Goal: Learn about a topic

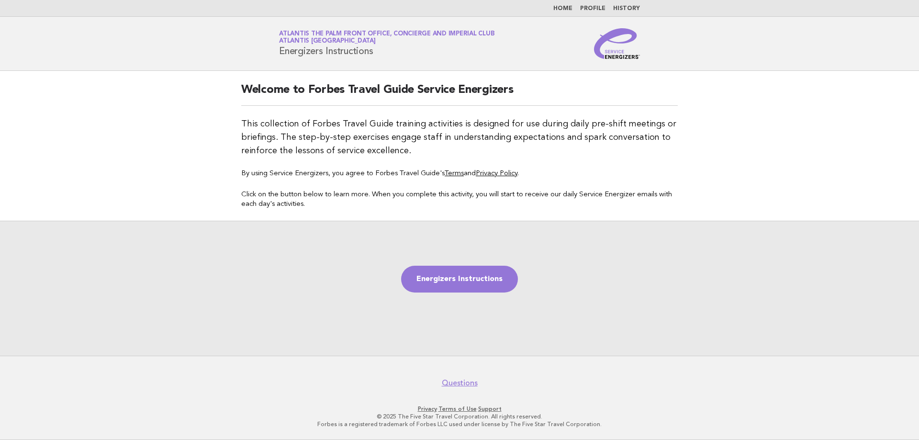
click at [563, 5] on li "Home" at bounding box center [562, 9] width 19 height 8
click at [563, 9] on link "Home" at bounding box center [562, 9] width 19 height 6
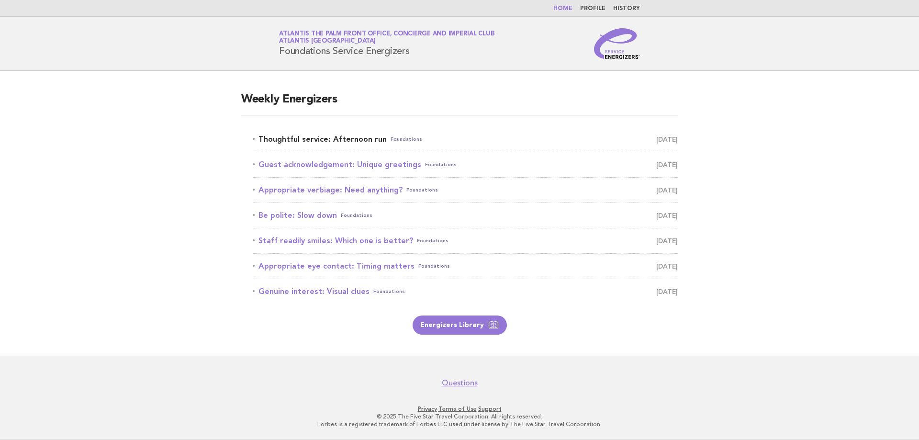
click at [304, 136] on link "Thoughtful service: Afternoon run Foundations October 14" at bounding box center [465, 139] width 425 height 13
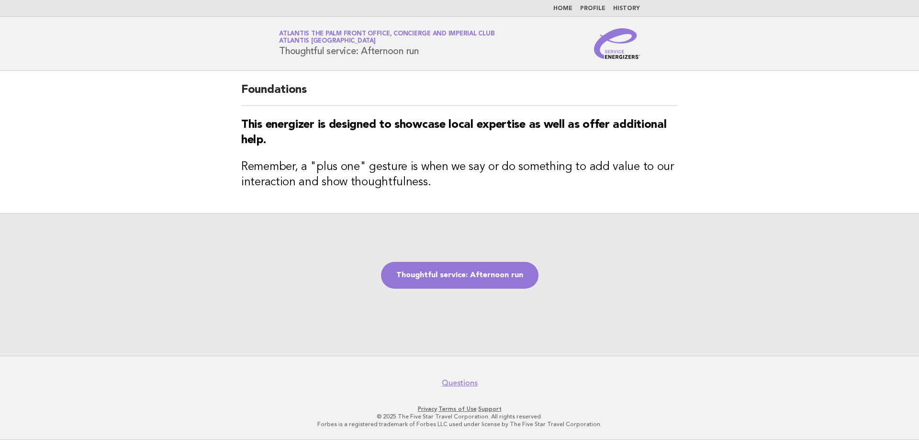
drag, startPoint x: 281, startPoint y: 51, endPoint x: 442, endPoint y: 48, distance: 160.8
click at [442, 48] on h1 "Service Energizers Atlantis The Palm Front Office, Concierge and Imperial Club …" at bounding box center [386, 43] width 215 height 25
copy h1 "Thoughtful service: Afternoon run"
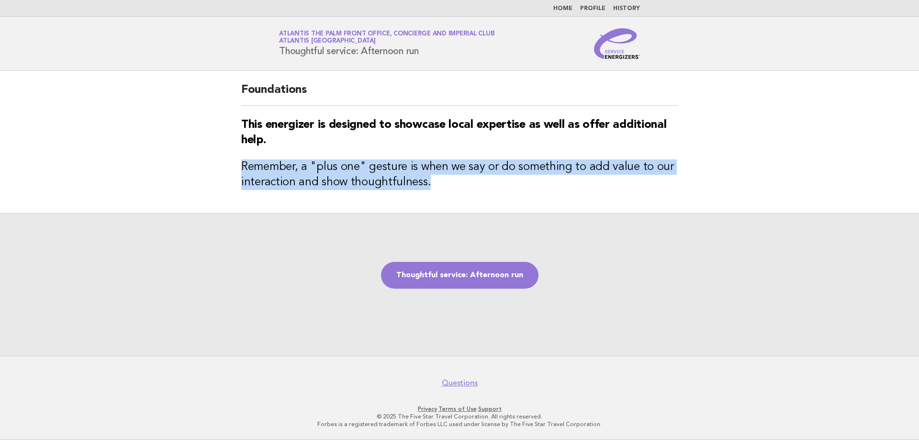
drag, startPoint x: 228, startPoint y: 166, endPoint x: 426, endPoint y: 187, distance: 199.7
click at [426, 187] on main "Foundations This energizer is designed to showcase local expertise as well as o…" at bounding box center [459, 213] width 919 height 285
copy h3 "Remember, a "plus one" gesture is when we say or do something to add value to o…"
click at [461, 281] on link "Thoughtful service: Afternoon run" at bounding box center [459, 275] width 157 height 27
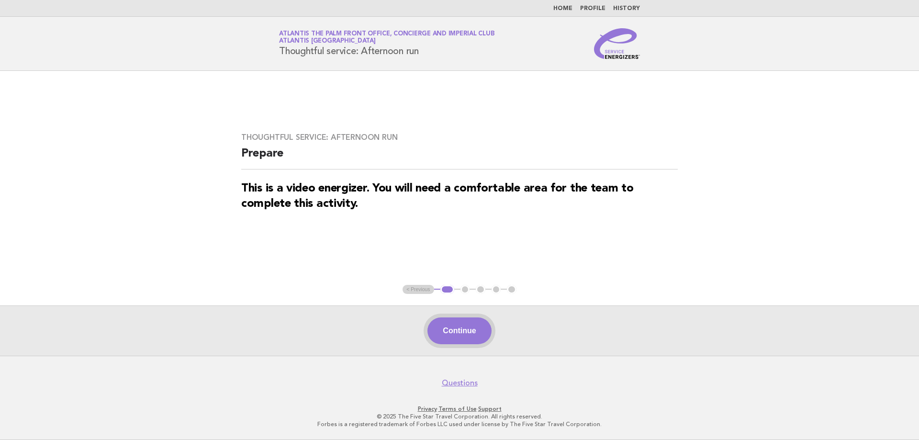
click at [441, 320] on button "Continue" at bounding box center [459, 330] width 64 height 27
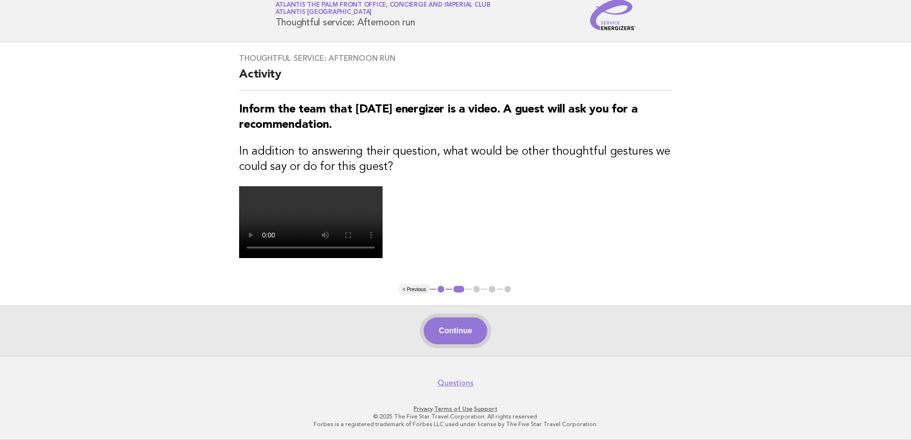
click at [474, 338] on button "Continue" at bounding box center [456, 330] width 64 height 27
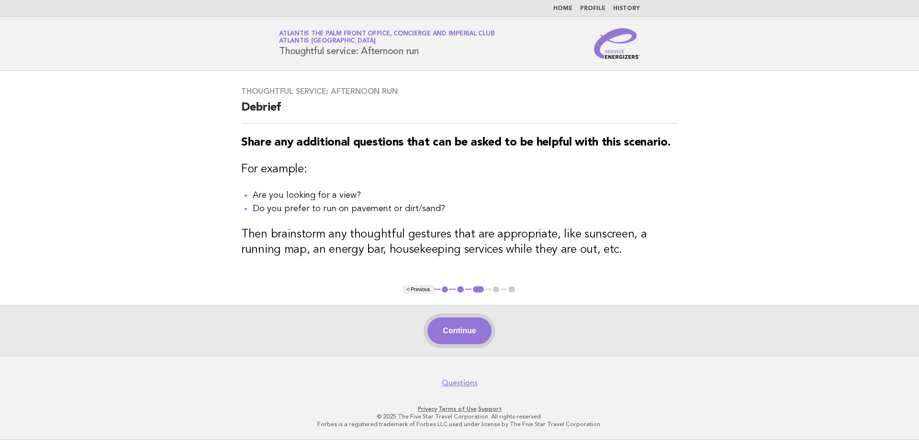
click at [458, 329] on button "Continue" at bounding box center [459, 330] width 64 height 27
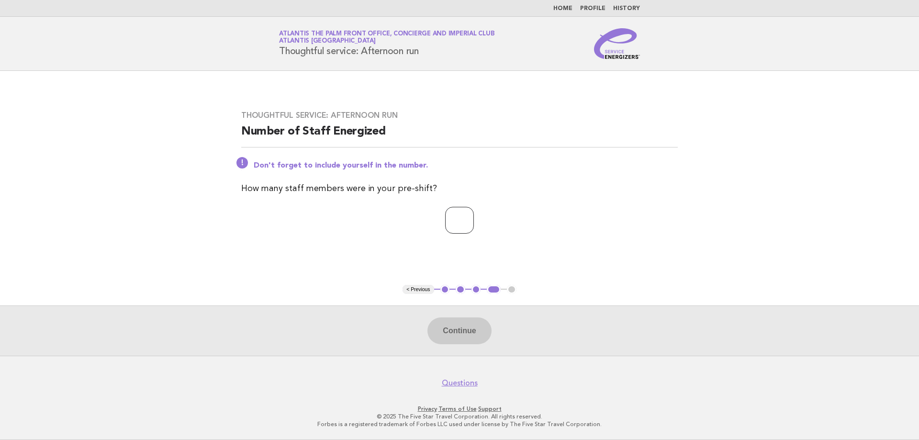
click at [449, 220] on input "number" at bounding box center [459, 220] width 29 height 27
type input "*"
click at [462, 335] on button "Continue" at bounding box center [459, 330] width 64 height 27
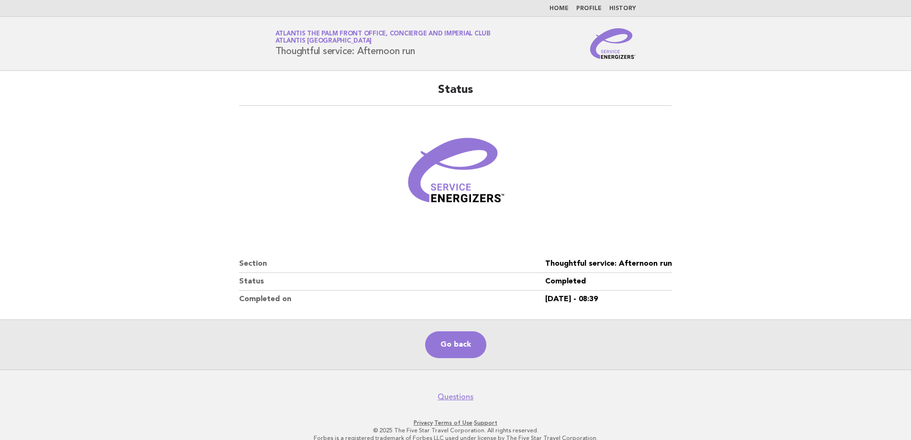
click at [766, 285] on main "Status Section Thoughtful service: Afternoon run Status Completed Completed on …" at bounding box center [455, 220] width 911 height 299
